Goal: Check status: Check status

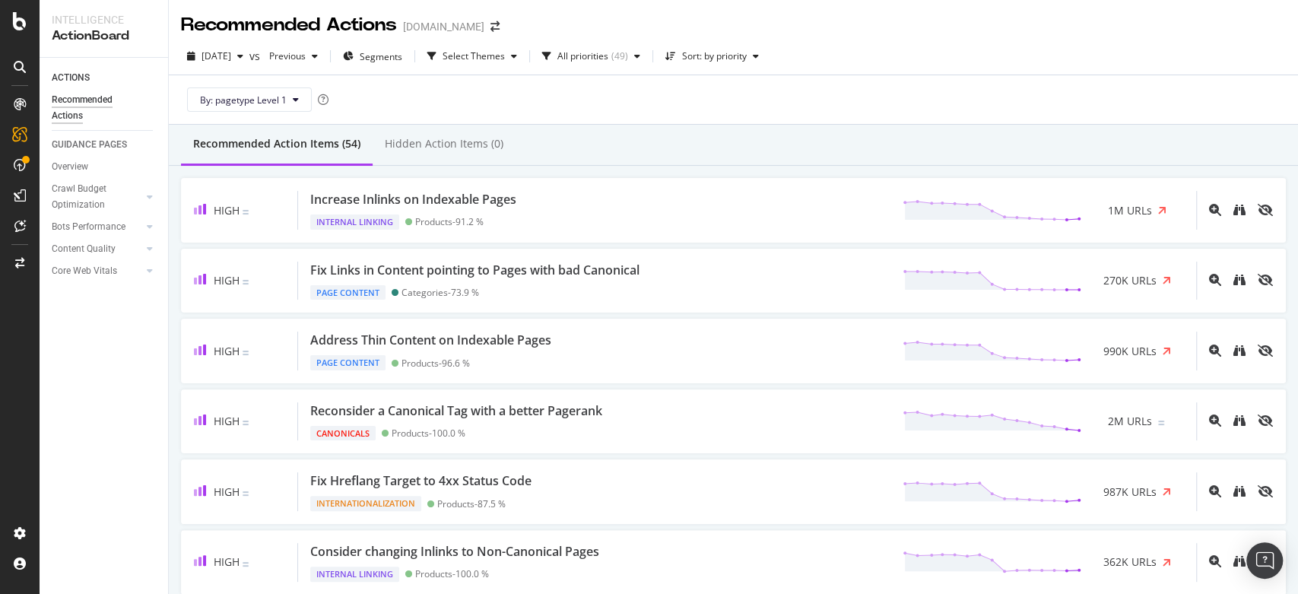
click at [1157, 38] on div "[DATE] vs Previous Segments Select Themes All priorities ( 49 ) Sort: by priori…" at bounding box center [733, 81] width 1129 height 87
click at [528, 109] on div "By: pagetype Level 1" at bounding box center [733, 99] width 1105 height 49
click at [1137, 86] on div "By: pagetype Level 1" at bounding box center [733, 99] width 1105 height 49
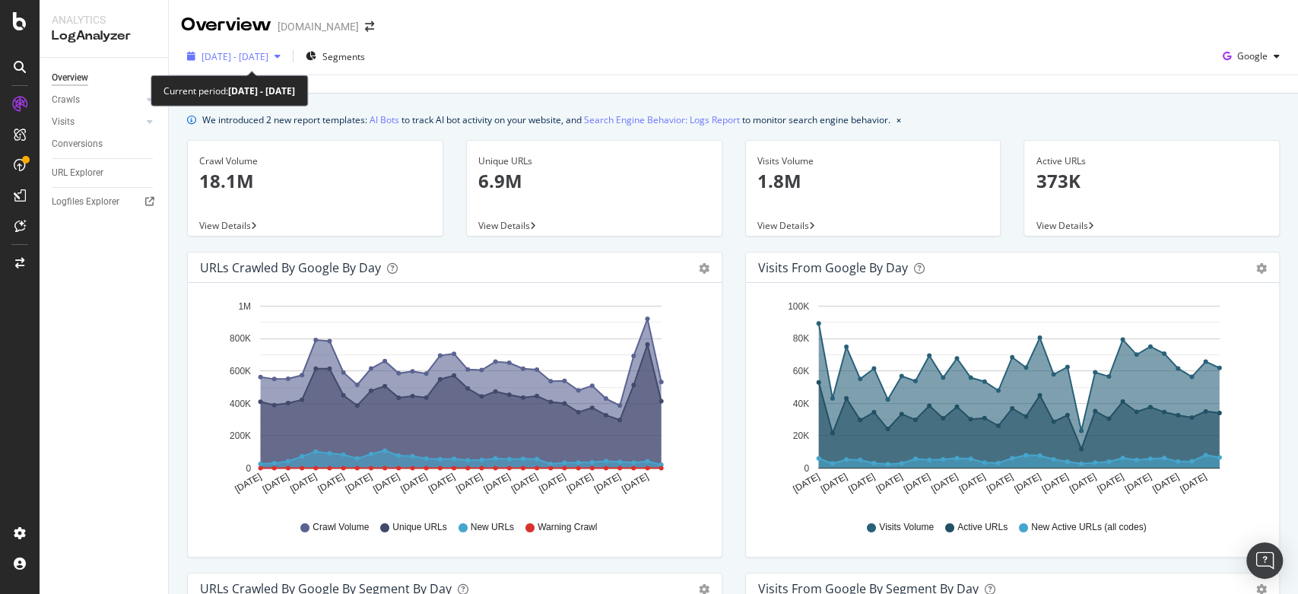
click at [287, 65] on div "2025 Jun. 30th - Jul. 29th" at bounding box center [234, 56] width 106 height 23
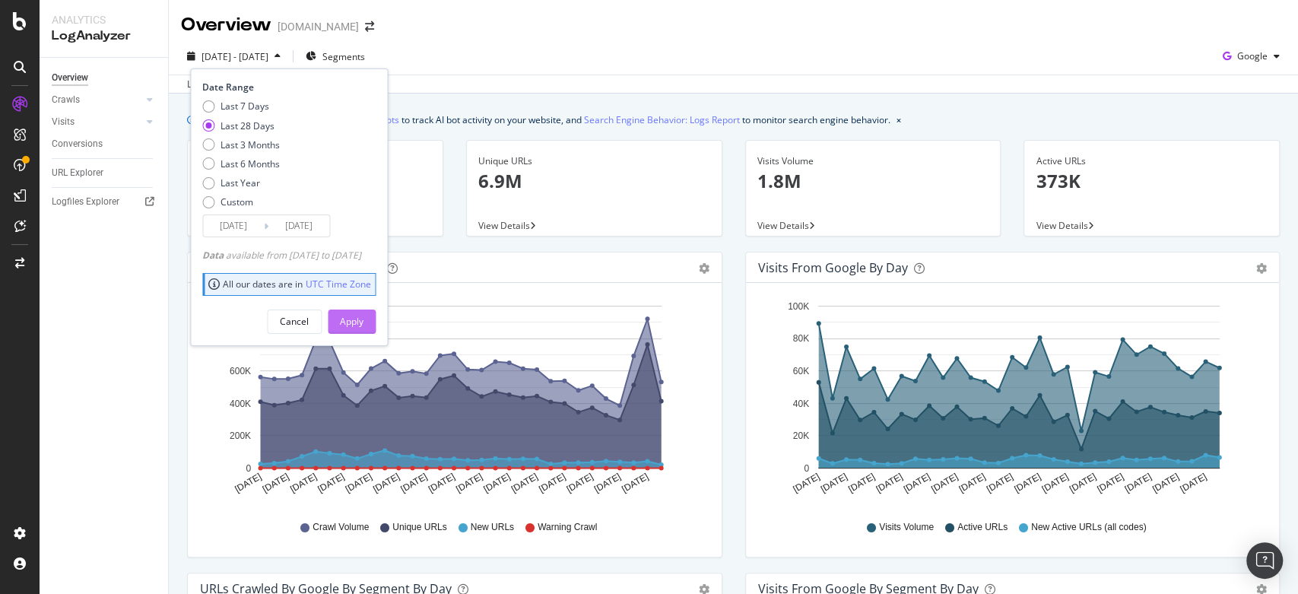
click at [363, 316] on div "Apply" at bounding box center [352, 321] width 24 height 13
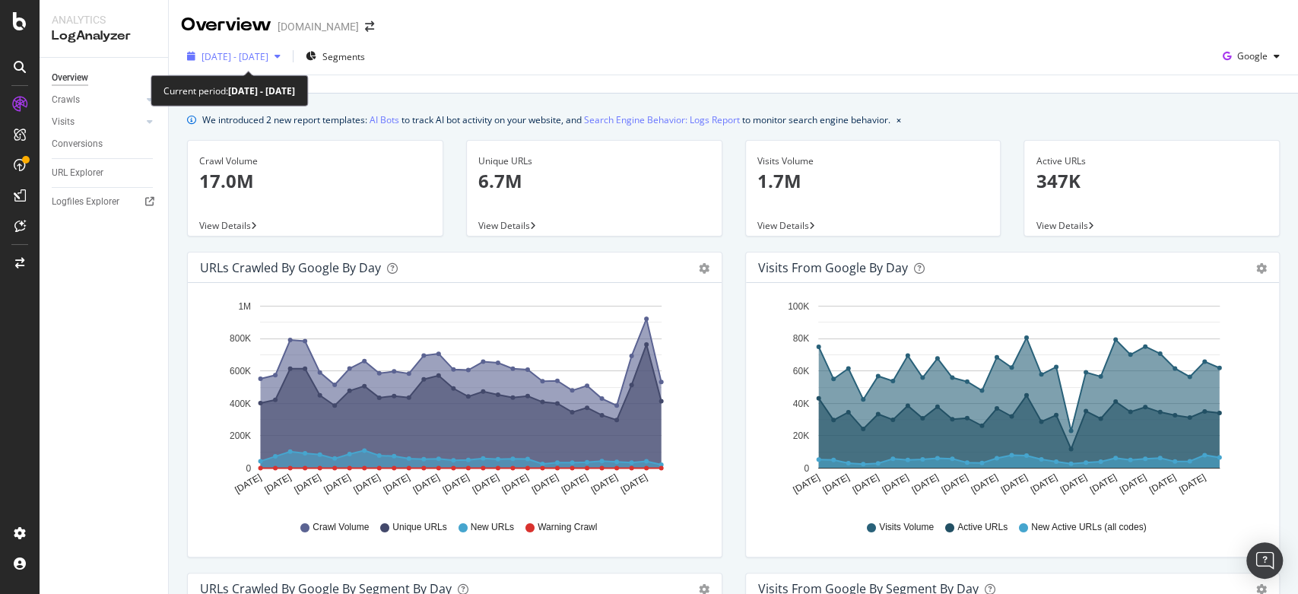
click at [281, 52] on icon "button" at bounding box center [277, 56] width 6 height 9
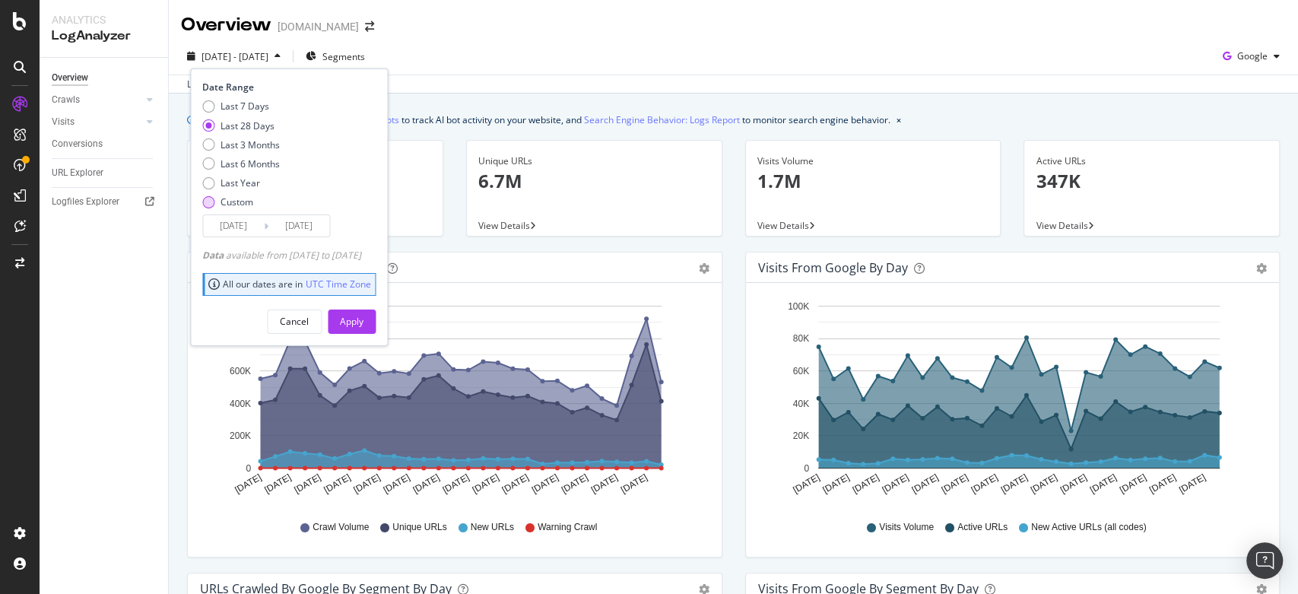
click at [230, 199] on div "Custom" at bounding box center [236, 201] width 33 height 13
click at [265, 224] on icon at bounding box center [266, 226] width 5 height 14
click at [243, 184] on div "Last Year" at bounding box center [240, 182] width 40 height 13
type input "2024/07/30"
click at [242, 192] on div "Last 7 Days Last 28 Days Last 3 Months Last 6 Months Last Year Custom" at bounding box center [241, 157] width 78 height 115
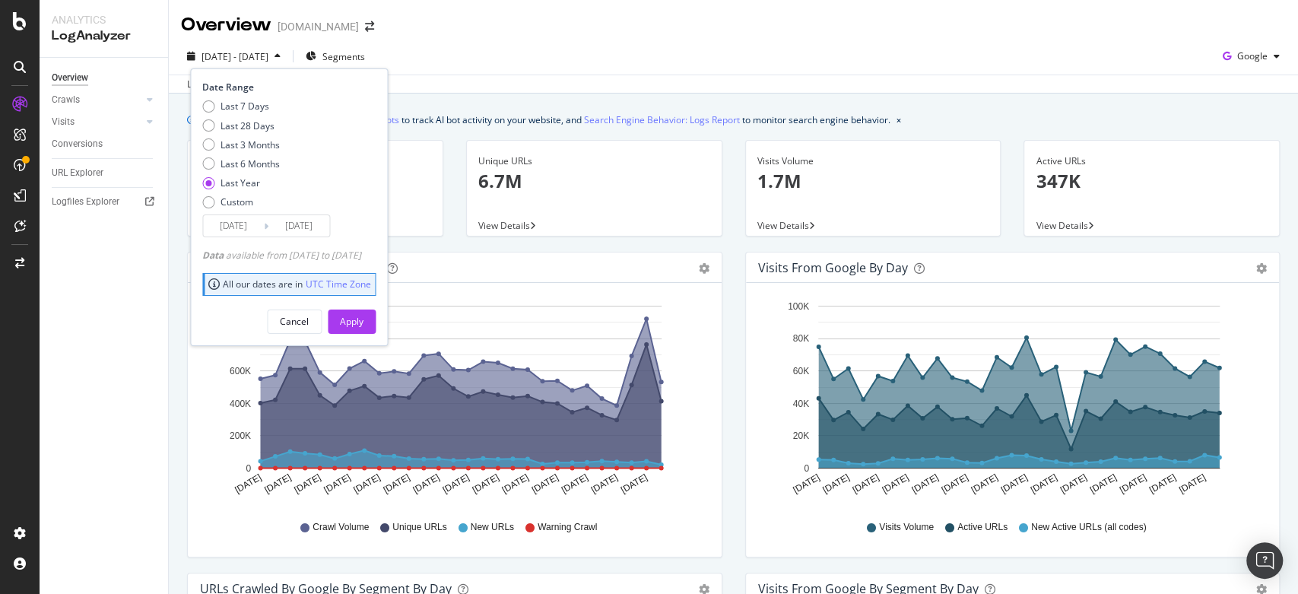
click at [268, 211] on div "Last 7 Days Last 28 Days Last 3 Months Last 6 Months Last Year Custom" at bounding box center [241, 157] width 78 height 115
click at [283, 217] on input "2025/07/29" at bounding box center [298, 225] width 61 height 21
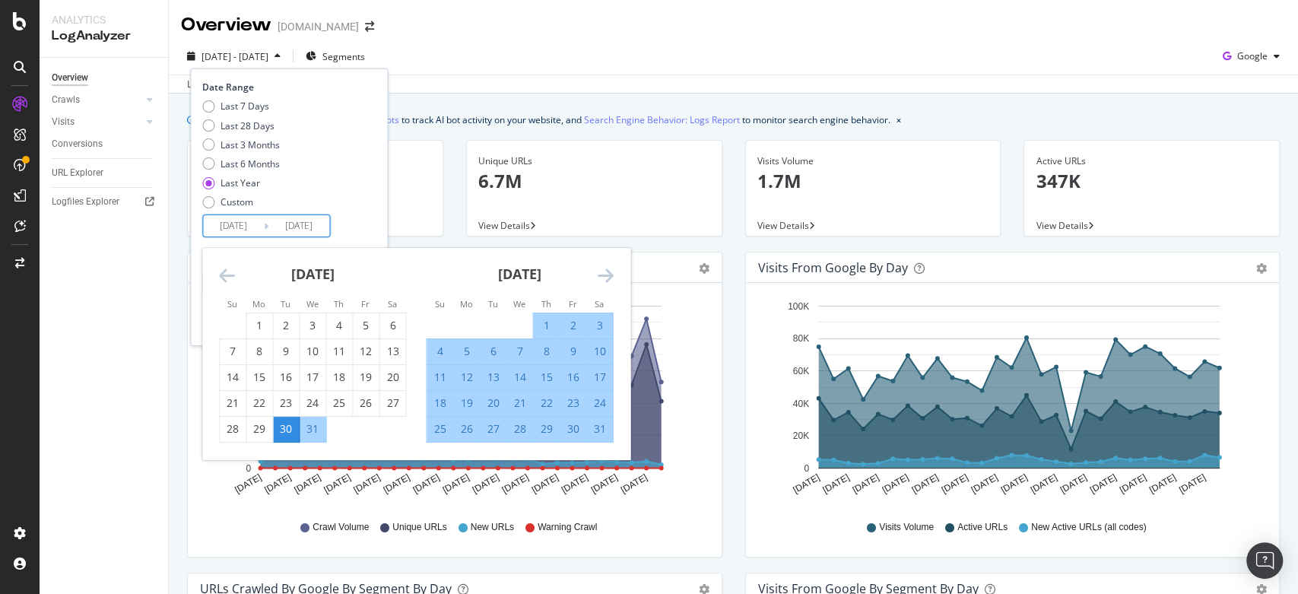
click at [592, 424] on div "31" at bounding box center [599, 428] width 26 height 15
type input "2024/08/31"
click at [273, 236] on input "2024/08/31" at bounding box center [298, 225] width 61 height 21
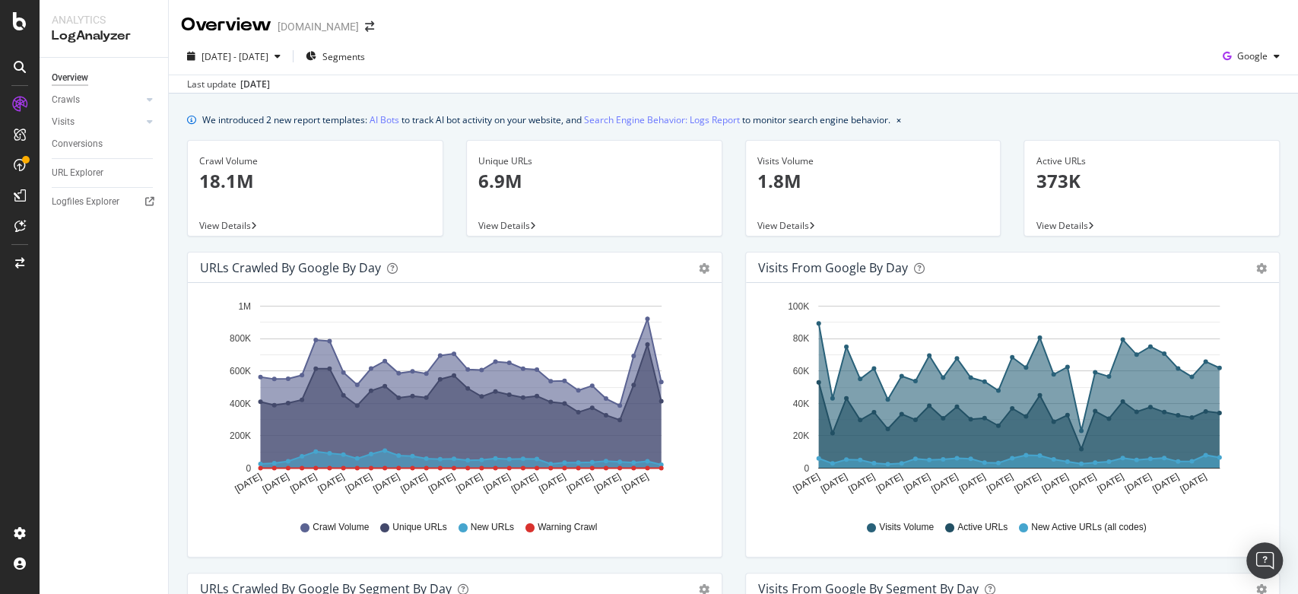
drag, startPoint x: 815, startPoint y: 78, endPoint x: 763, endPoint y: 54, distance: 57.8
click at [763, 54] on div "2025 Jun. 30th - Jul. 29th Segments Google" at bounding box center [733, 59] width 1129 height 30
click at [752, 32] on div "Overview luisaviaroma.com" at bounding box center [733, 19] width 1129 height 38
